Goal: Contribute content

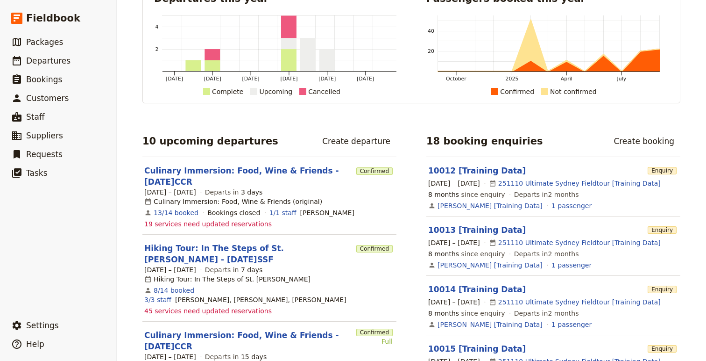
scroll to position [71, 0]
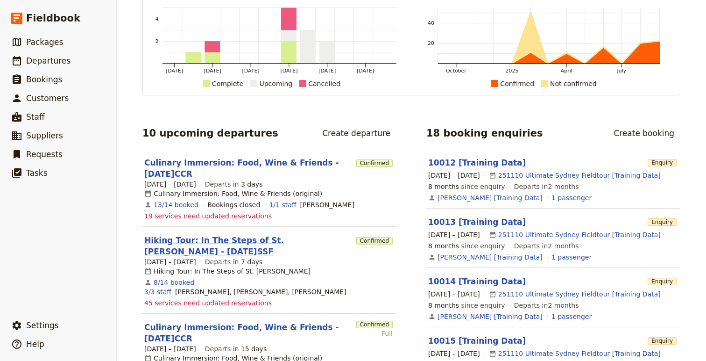
click at [229, 237] on link "Hiking Tour: In The Steps of St. [PERSON_NAME] - [DATE]SSF" at bounding box center [248, 246] width 208 height 22
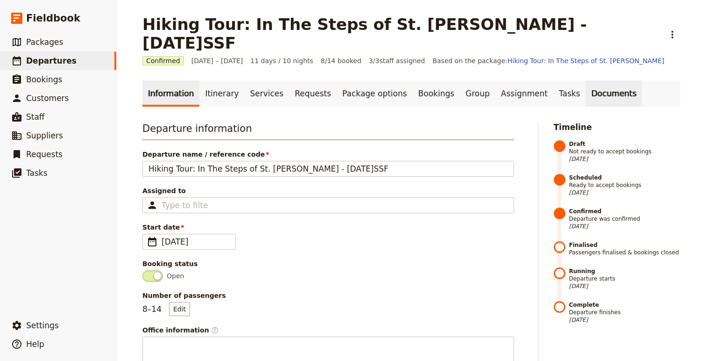
click at [586, 80] on link "Documents" at bounding box center [614, 93] width 57 height 26
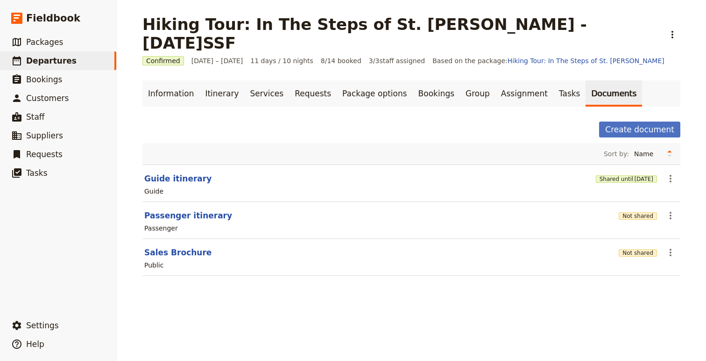
click at [180, 166] on section "Guide itinerary Shared until [DATE] ​ Guide" at bounding box center [412, 182] width 538 height 37
click at [182, 173] on button "Guide itinerary" at bounding box center [177, 178] width 67 height 11
select select "STAFF"
select select "RUN_SHEET"
select select "DEFAULT"
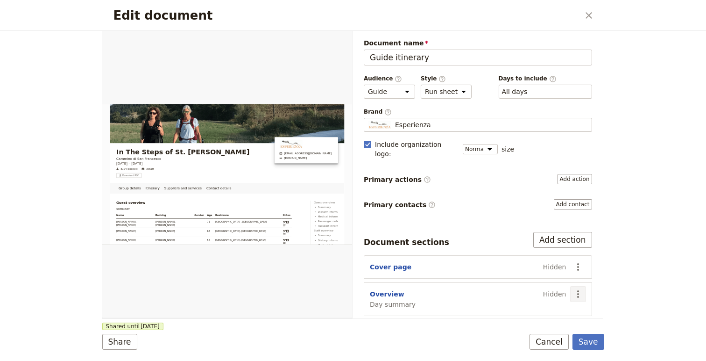
scroll to position [101, 0]
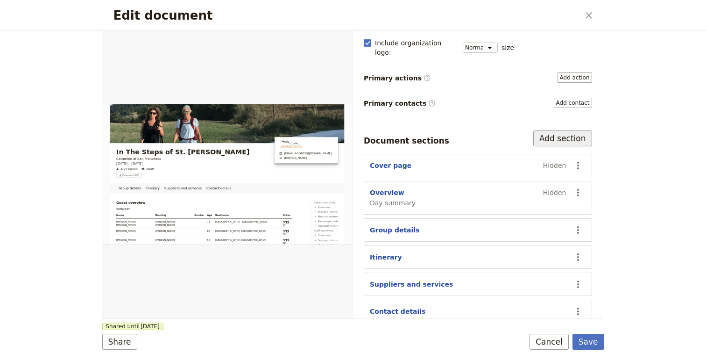
click at [569, 131] on button "Add section" at bounding box center [563, 138] width 59 height 16
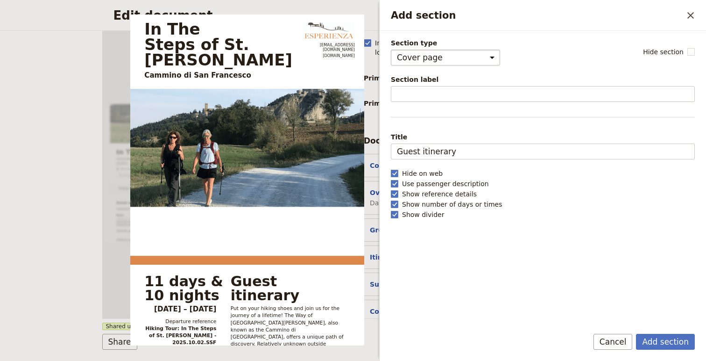
click at [464, 54] on select "Cover page Day summary Itinerary Group details Contact details Suppliers and se…" at bounding box center [445, 58] width 109 height 16
select select "CUSTOM"
click at [391, 50] on select "Cover page Day summary Itinerary Group details Contact details Suppliers and se…" at bounding box center [445, 58] width 109 height 16
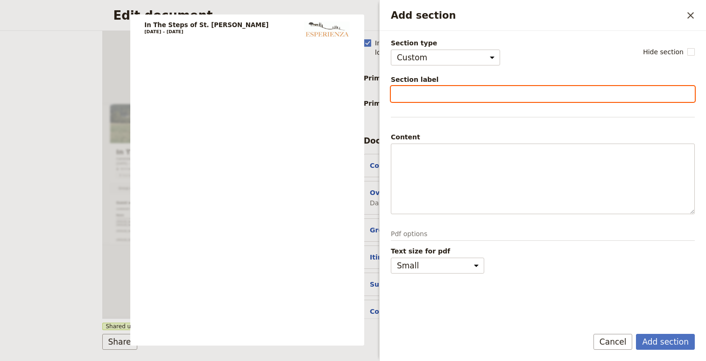
click at [434, 95] on input "Section label" at bounding box center [543, 94] width 304 height 16
type input "Documents & Links"
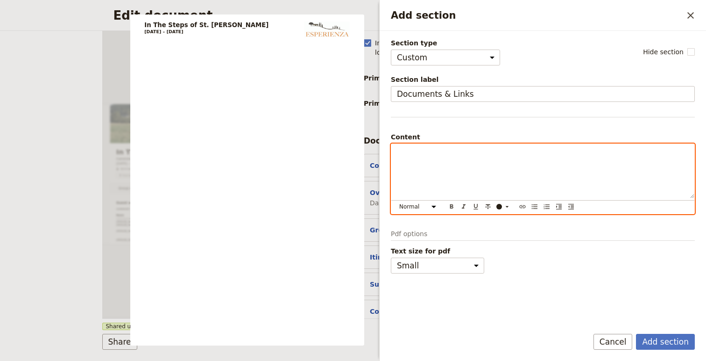
click at [451, 155] on p "Add section" at bounding box center [543, 152] width 292 height 9
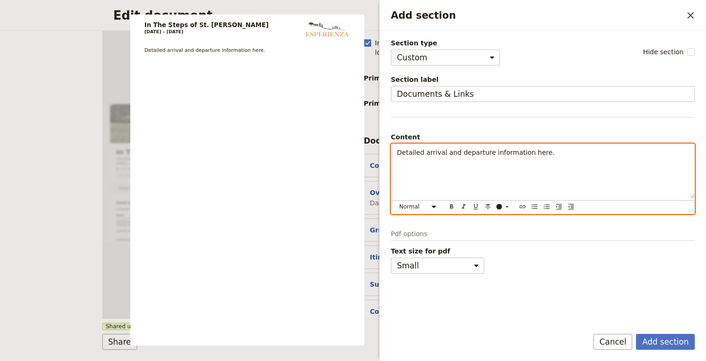
click at [531, 157] on div "Detailed arrival and departure information here." at bounding box center [543, 171] width 303 height 54
click at [531, 156] on p "Detailed arrival and departure information here." at bounding box center [543, 152] width 292 height 9
click at [523, 208] on icon "Insert link" at bounding box center [523, 206] width 6 height 3
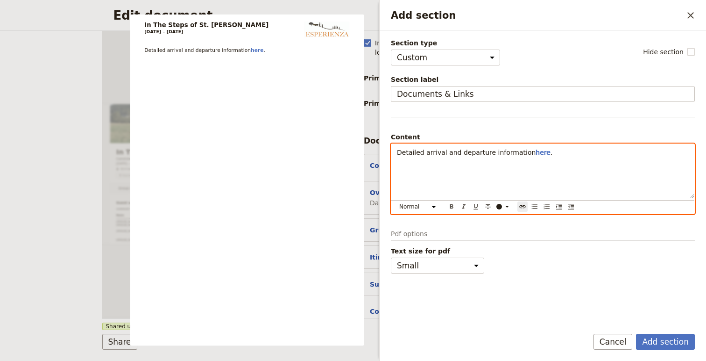
type input "[URL][DOMAIN_NAME]"
click at [632, 169] on icon "Confirm link url changes" at bounding box center [630, 166] width 7 height 7
click at [430, 206] on select "Normal Small text Heading 1 Heading 2 Heading 3" at bounding box center [419, 206] width 45 height 10
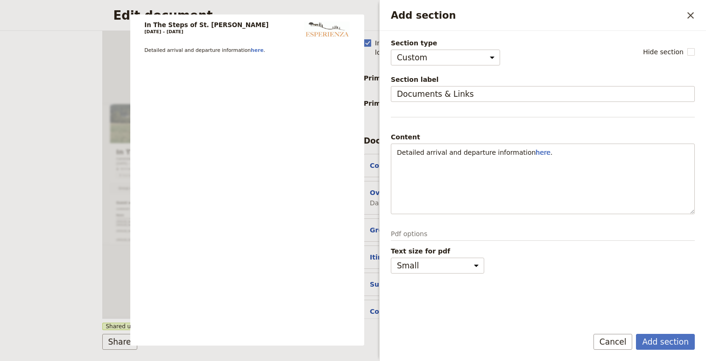
click at [623, 250] on span "Text size for pdf" at bounding box center [543, 250] width 304 height 9
click at [485, 257] on select "Small Medium" at bounding box center [437, 265] width 93 height 16
click at [666, 339] on button "Add section" at bounding box center [665, 342] width 59 height 16
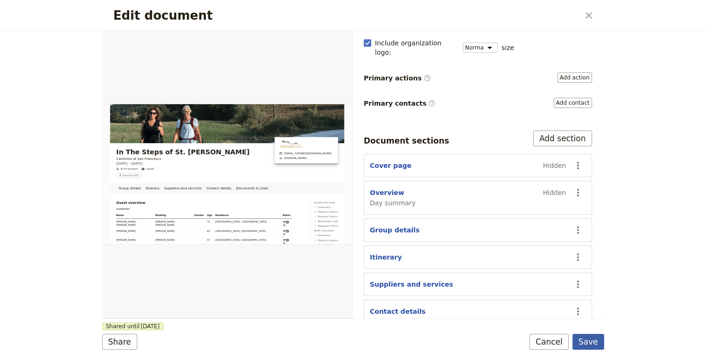
click at [593, 341] on button "Save" at bounding box center [589, 342] width 32 height 16
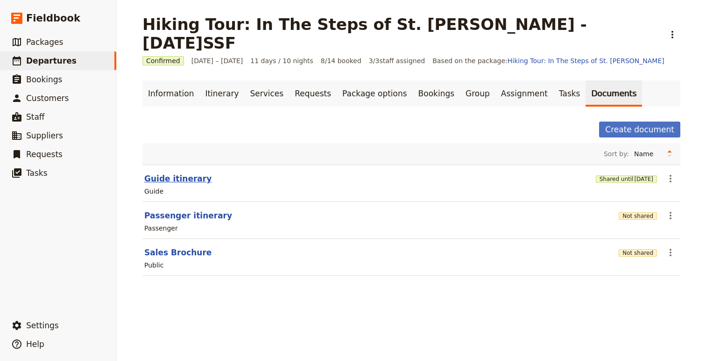
click at [161, 173] on button "Guide itinerary" at bounding box center [177, 178] width 67 height 11
select select "STAFF"
select select "RUN_SHEET"
select select "DEFAULT"
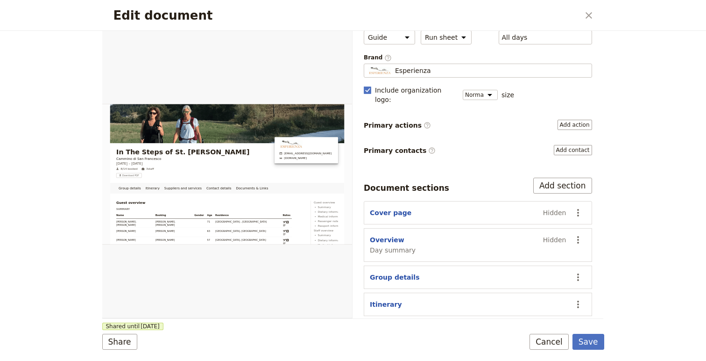
scroll to position [139, 0]
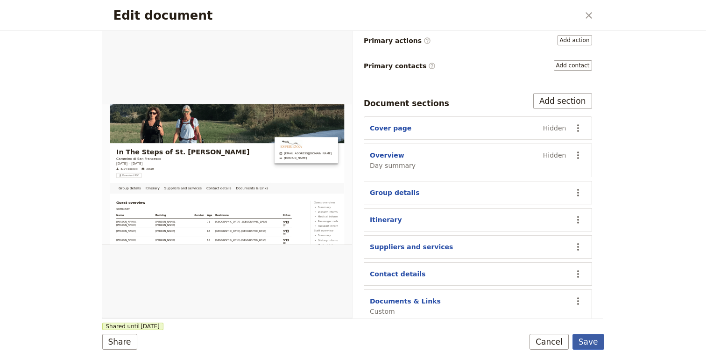
click at [588, 343] on button "Save" at bounding box center [589, 342] width 32 height 16
